Goal: Book appointment/travel/reservation

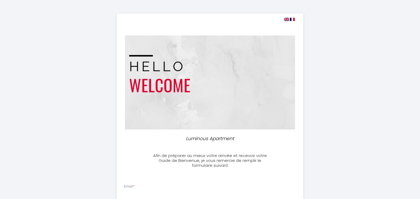
select select
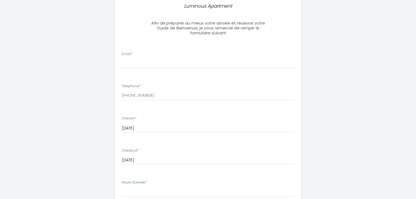
scroll to position [147, 0]
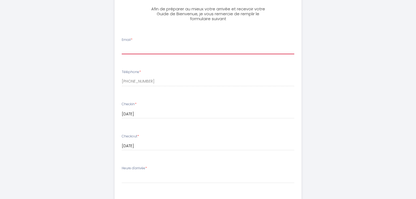
click at [163, 47] on input "Email *" at bounding box center [208, 50] width 172 height 10
type input "[EMAIL_ADDRESS][DOMAIN_NAME]"
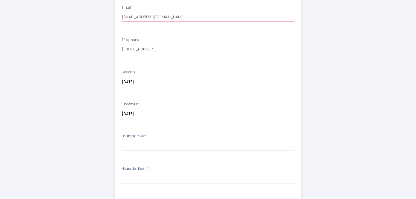
scroll to position [179, 0]
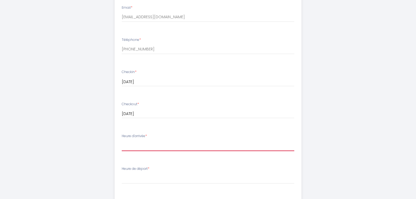
click at [156, 148] on select "16:00 16:30 17:00 17:30 18:00 18:30 19:00 19:30 20:00 20:30 21:00 21:30 22:00 2…" at bounding box center [208, 146] width 172 height 10
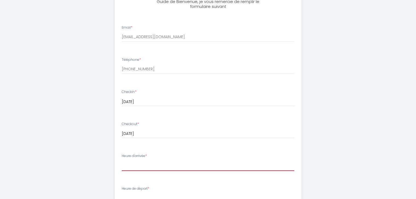
scroll to position [153, 0]
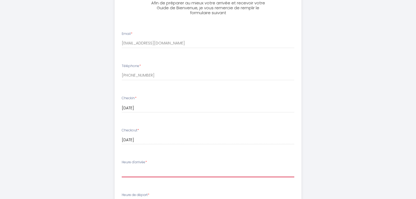
click at [163, 169] on select "16:00 16:30 17:00 17:30 18:00 18:30 19:00 19:30 20:00 20:30 21:00 21:30 22:00 2…" at bounding box center [208, 172] width 172 height 10
select select "17:30"
click at [122, 167] on select "16:00 16:30 17:00 17:30 18:00 18:30 19:00 19:30 20:00 20:30 21:00 21:30 22:00 2…" at bounding box center [208, 172] width 172 height 10
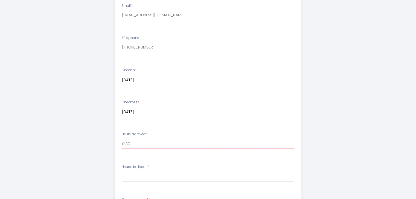
scroll to position [183, 0]
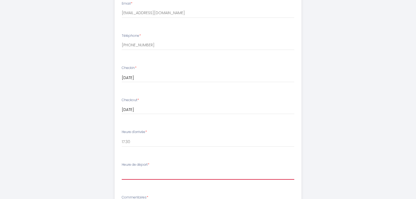
click at [144, 173] on select "00:00 00:30 01:00 01:30 02:00 02:30 03:00 03:30 04:00 04:30 05:00 05:30 06:00 0…" at bounding box center [208, 175] width 172 height 10
select select "10:30"
click at [122, 170] on select "00:00 00:30 01:00 01:30 02:00 02:30 03:00 03:30 04:00 04:30 05:00 05:30 06:00 0…" at bounding box center [208, 175] width 172 height 10
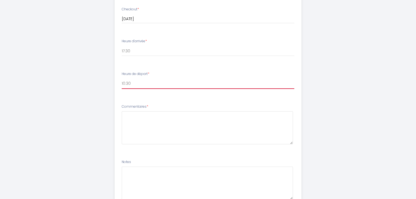
scroll to position [275, 0]
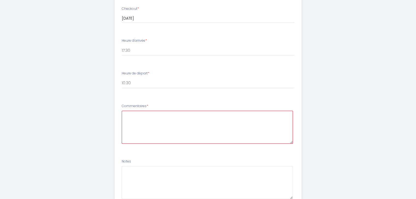
click at [133, 117] on textarea at bounding box center [207, 127] width 171 height 33
click at [226, 115] on textarea "arriving at [GEOGRAPHIC_DATA] and also Departing fom [GEOGRAPHIC_DATA]" at bounding box center [207, 127] width 171 height 33
click at [173, 114] on textarea "arriving at [GEOGRAPHIC_DATA] and also Departing [GEOGRAPHIC_DATA]" at bounding box center [207, 127] width 171 height 33
click at [266, 113] on textarea "arriving at [GEOGRAPHIC_DATA] 16 30 and also Departing fom [GEOGRAPHIC_DATA]" at bounding box center [207, 127] width 171 height 33
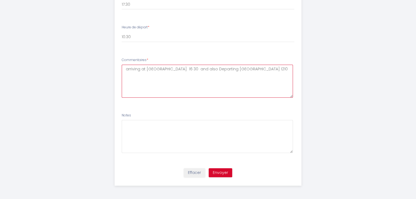
scroll to position [321, 0]
type textarea "arriving at [GEOGRAPHIC_DATA] 16 30 and also Departing [GEOGRAPHIC_DATA] 1210"
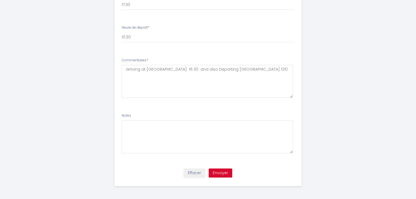
click at [254, 154] on li "Notes" at bounding box center [208, 136] width 186 height 52
click at [220, 172] on button "Envoyer" at bounding box center [220, 173] width 24 height 9
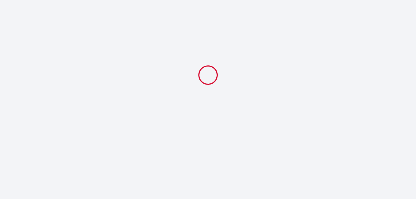
scroll to position [0, 0]
select select "17:30"
select select "10:30"
